Goal: Check status: Check status

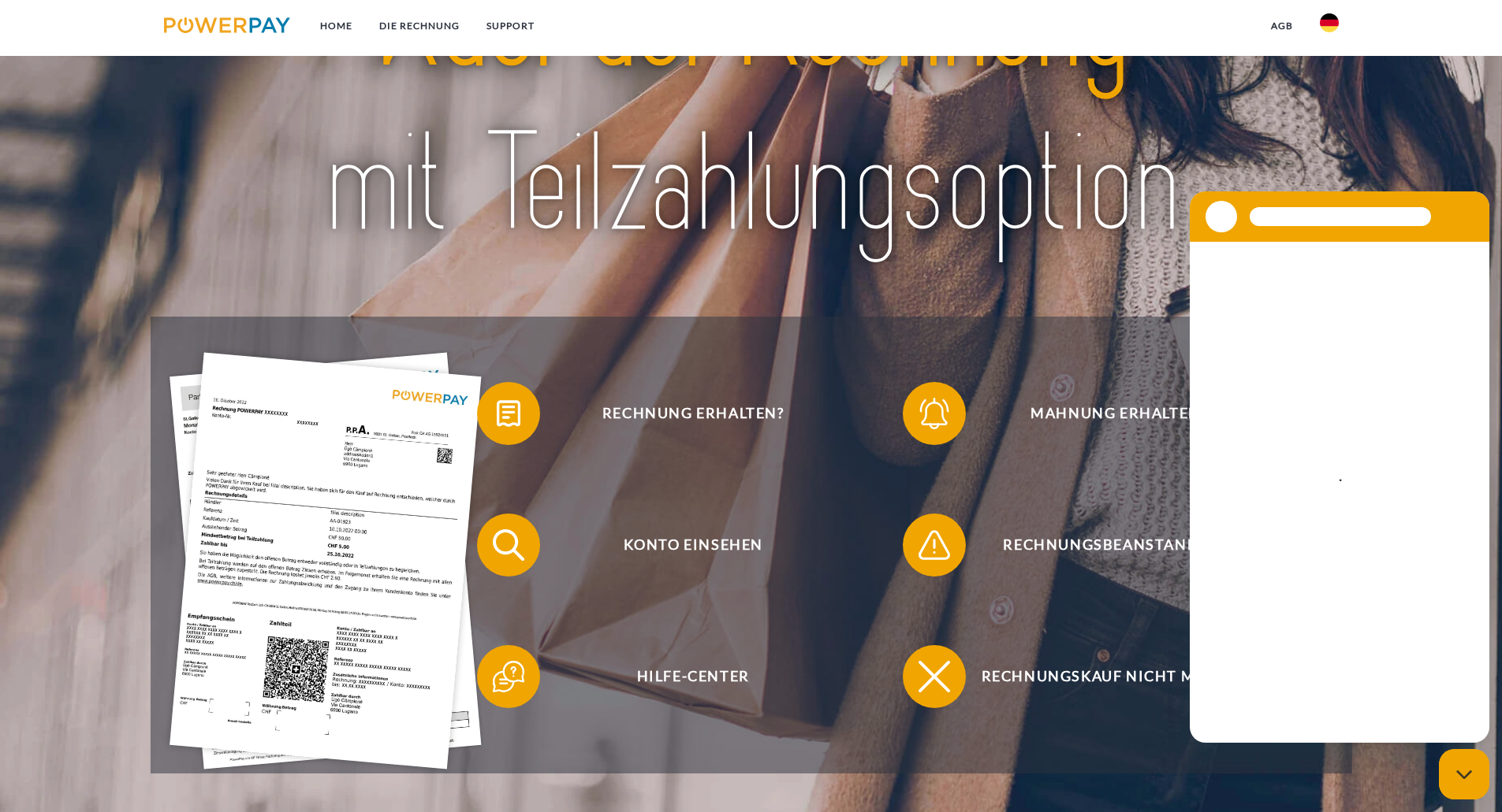
scroll to position [158, 0]
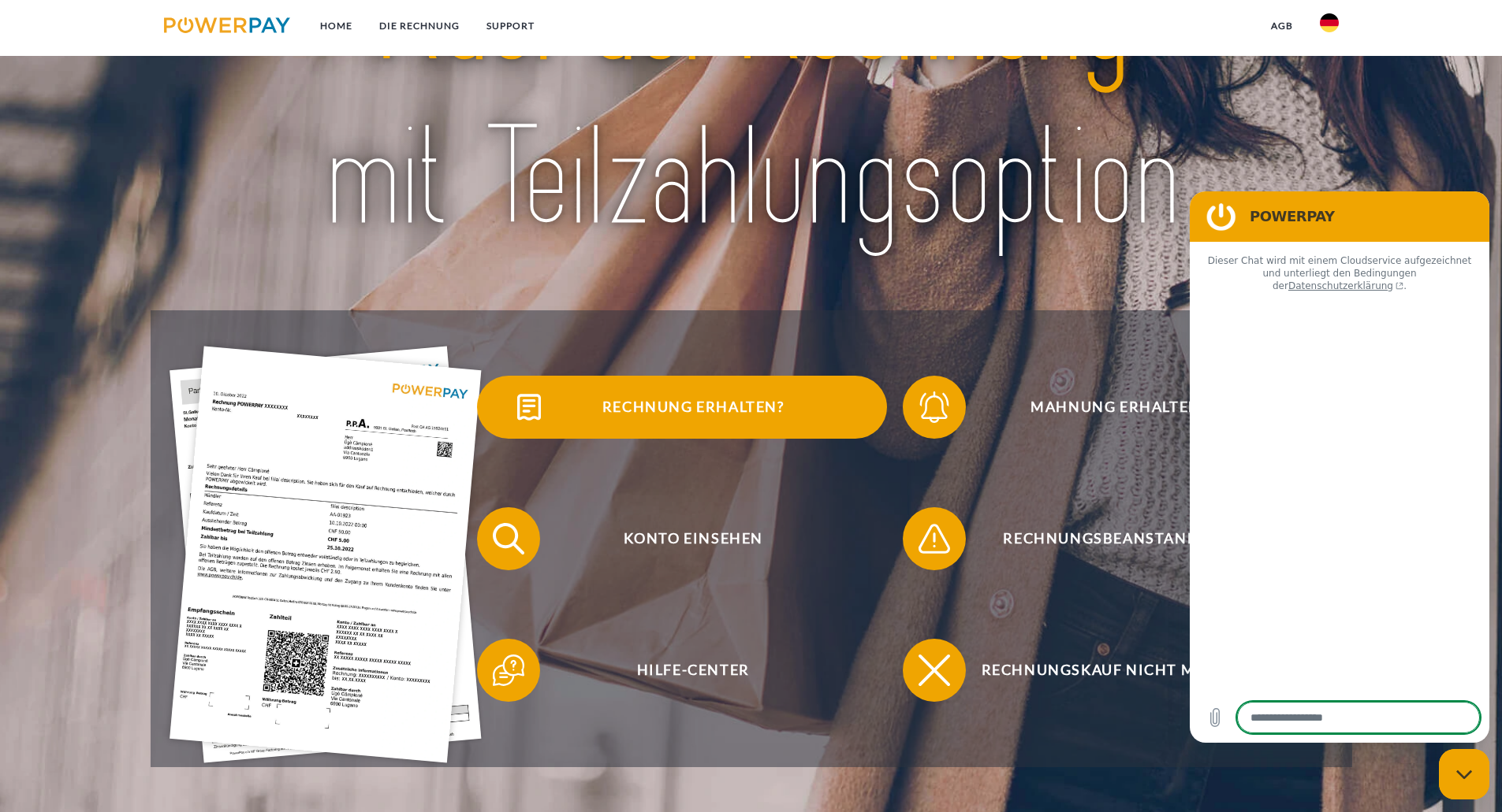
type textarea "*"
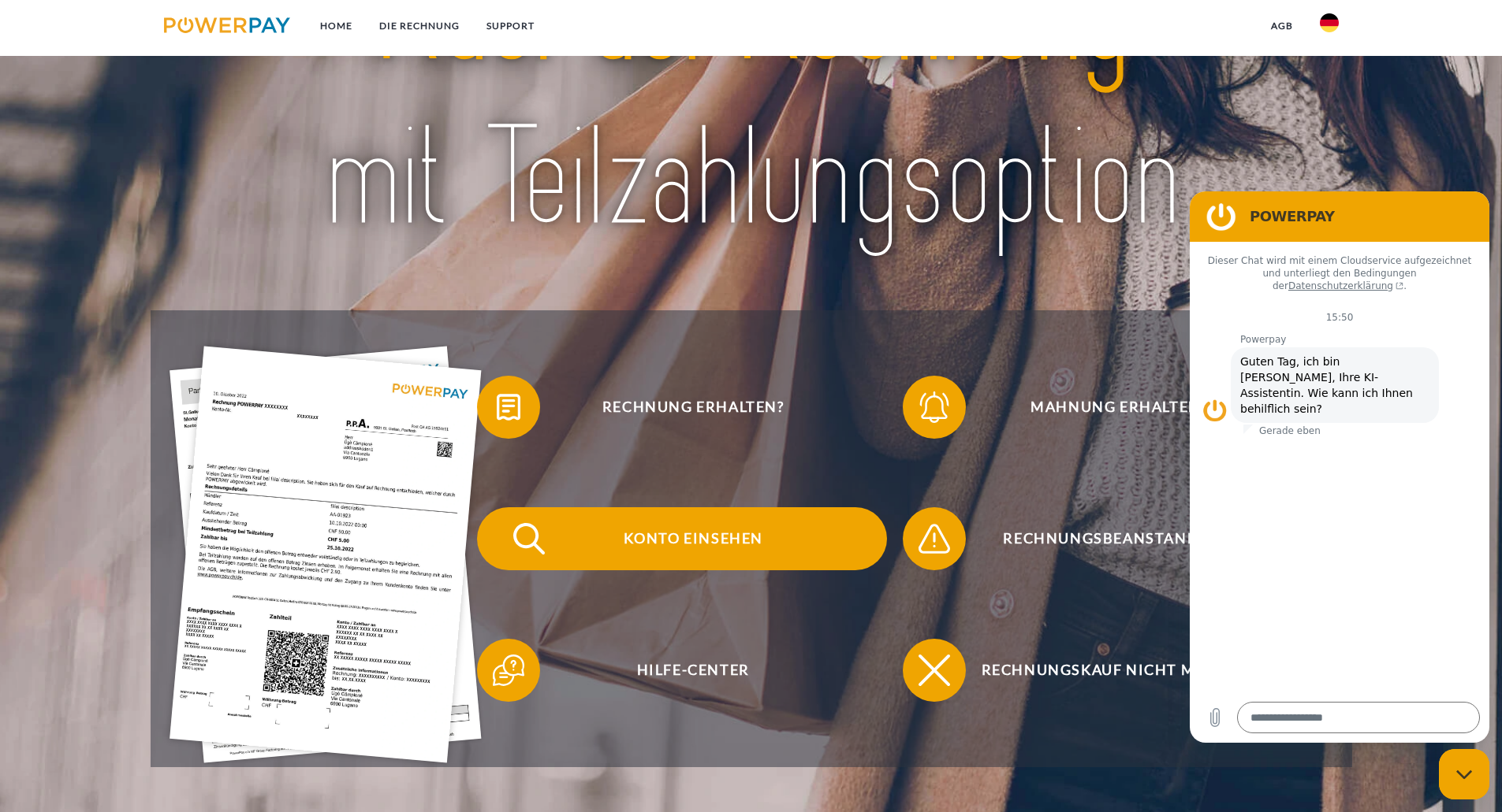
click at [670, 552] on span "Konto einsehen" at bounding box center [693, 539] width 387 height 63
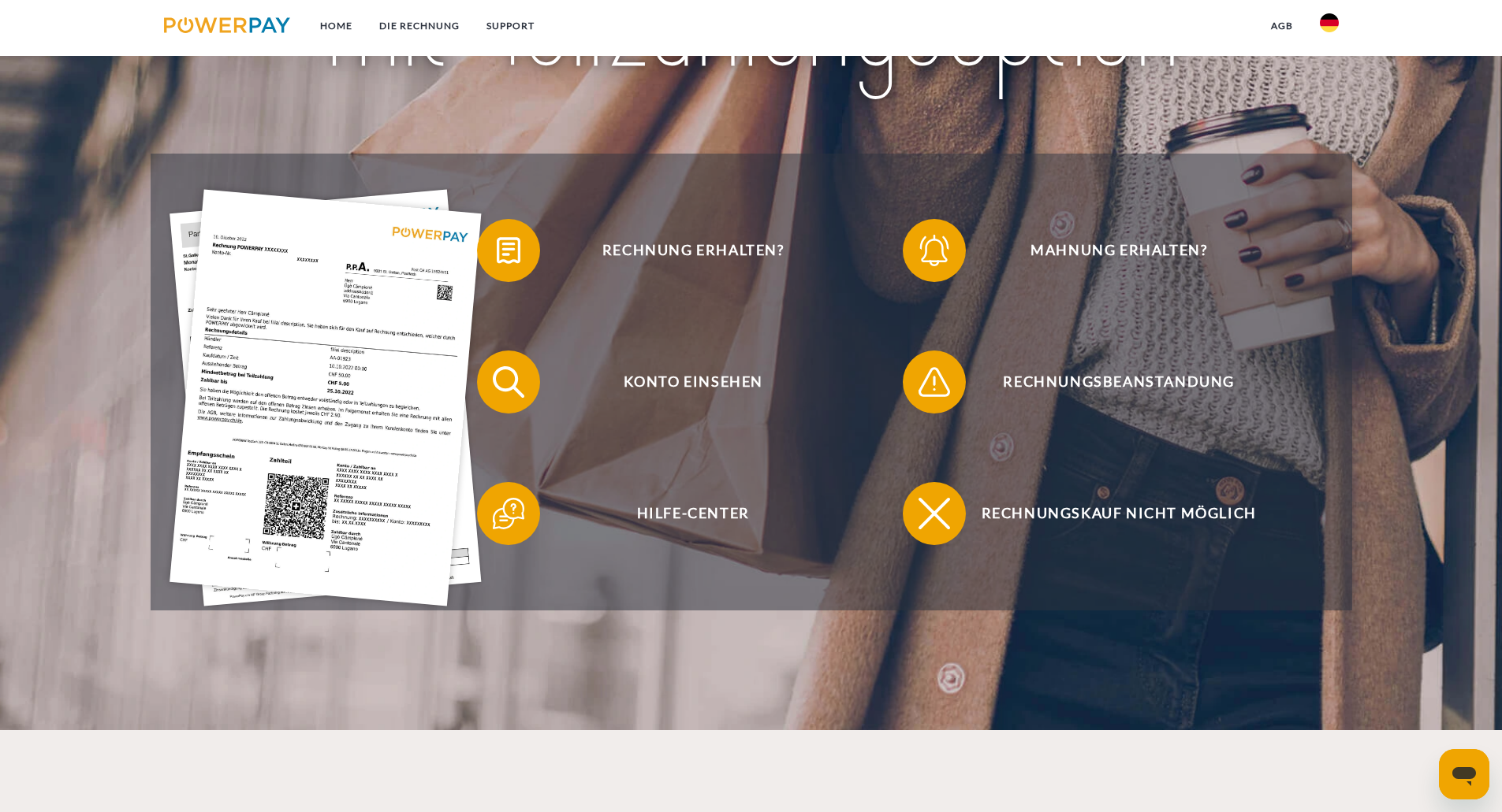
scroll to position [315, 0]
click at [340, 455] on img at bounding box center [326, 397] width 312 height 416
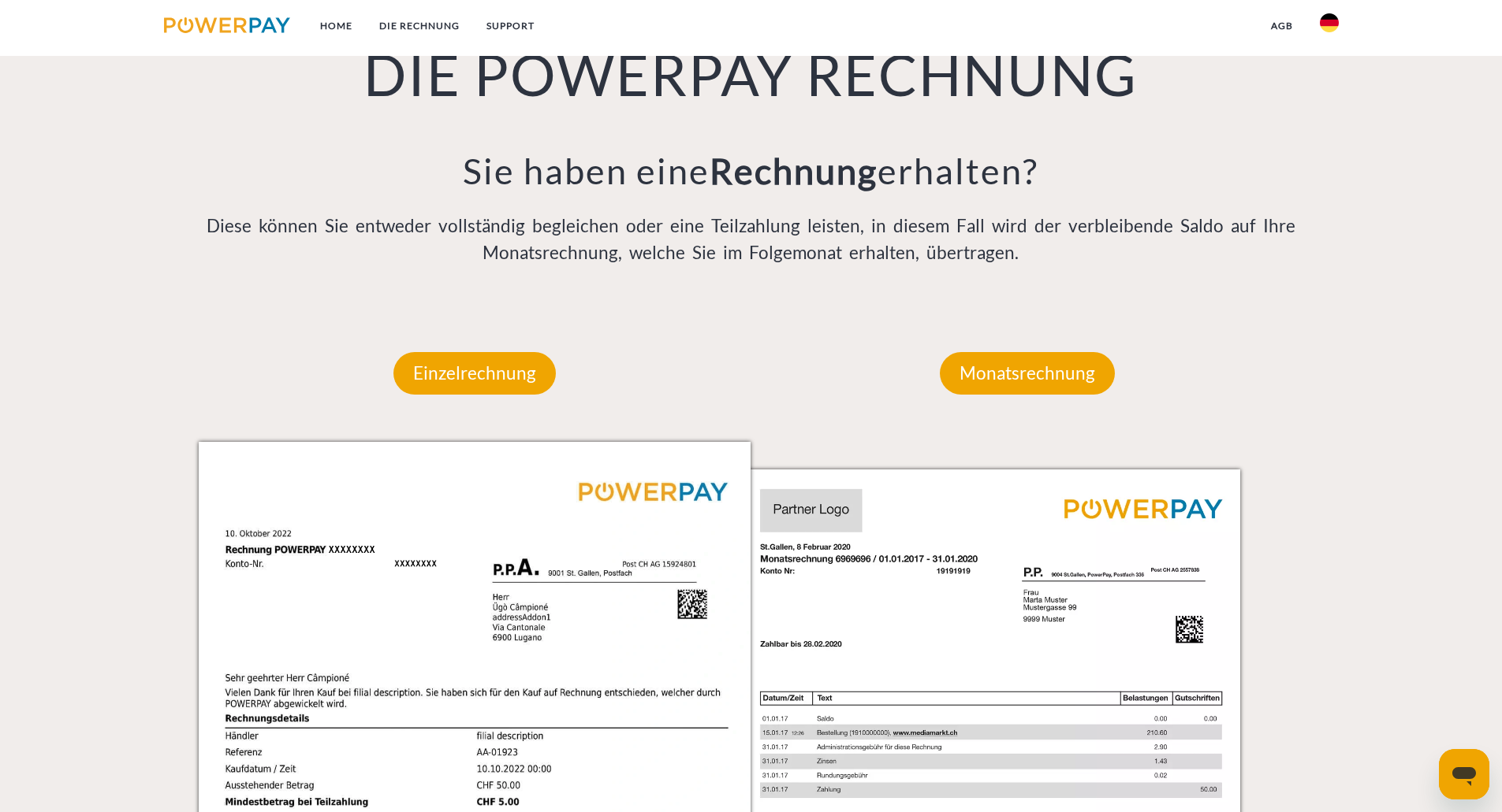
scroll to position [1117, 0]
